Goal: Navigation & Orientation: Find specific page/section

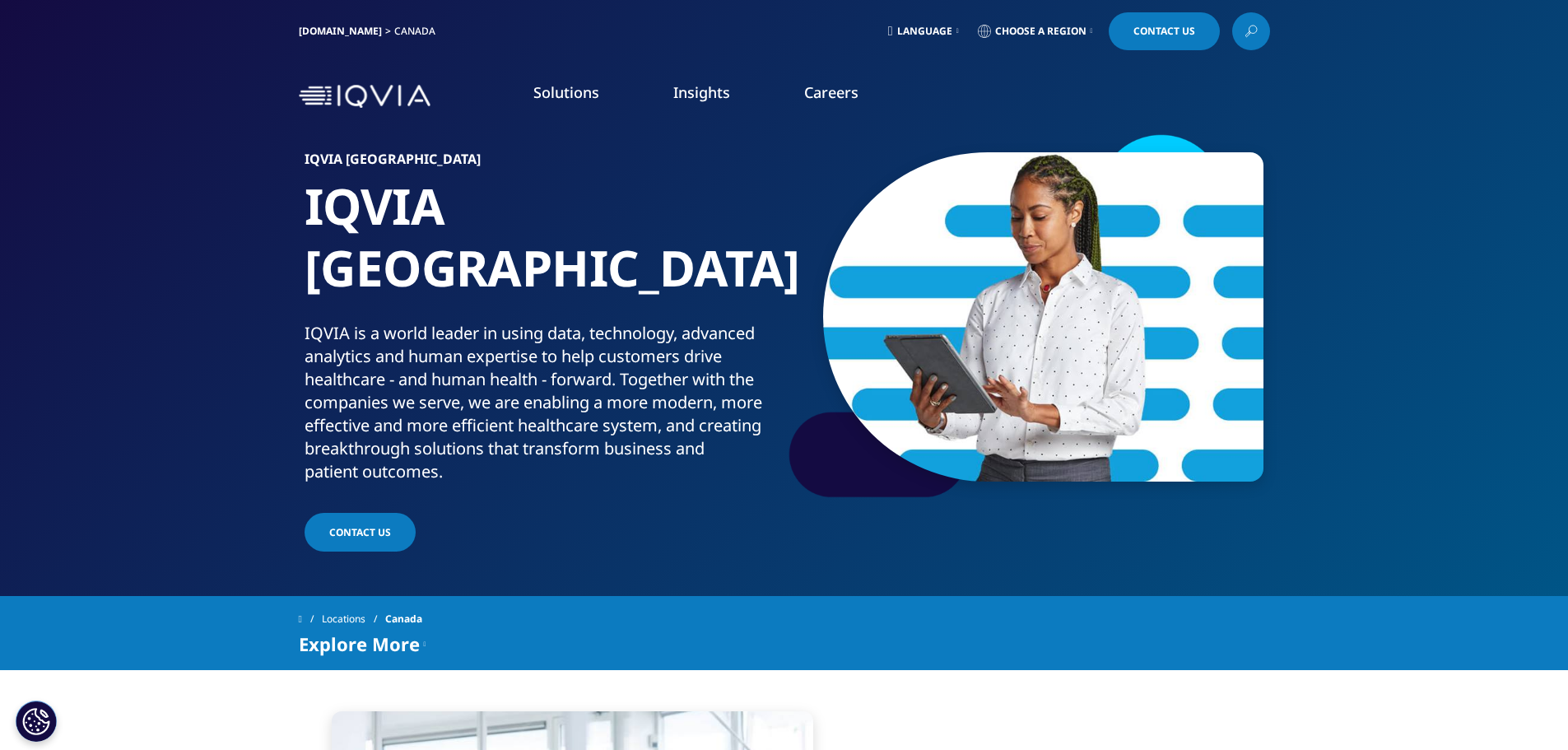
click at [821, 101] on link "Careers" at bounding box center [832, 92] width 55 height 19
click at [151, 311] on link "DISCOVER CAREERS" at bounding box center [256, 318] width 374 height 14
